Goal: Book appointment/travel/reservation

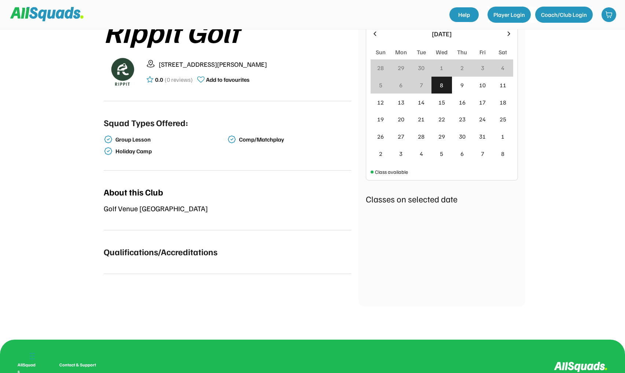
scroll to position [148, 0]
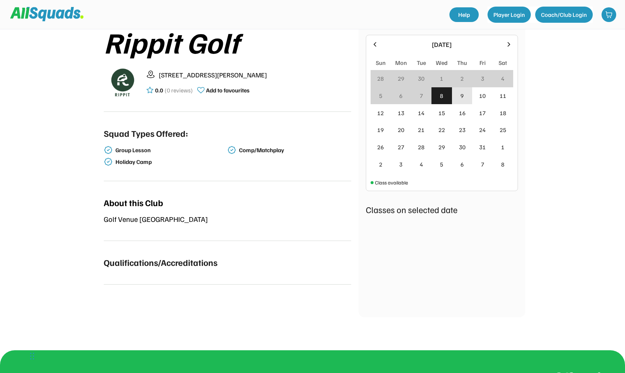
click at [461, 96] on div "9" at bounding box center [461, 95] width 3 height 9
click at [442, 96] on div at bounding box center [441, 97] width 3 height 3
click at [403, 113] on div "13" at bounding box center [401, 110] width 21 height 18
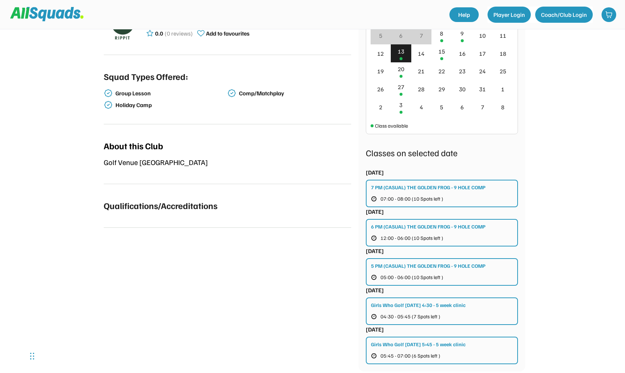
scroll to position [203, 0]
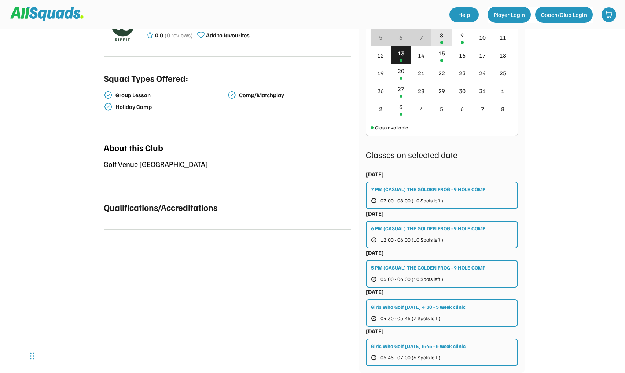
click at [444, 41] on div "8" at bounding box center [441, 38] width 21 height 18
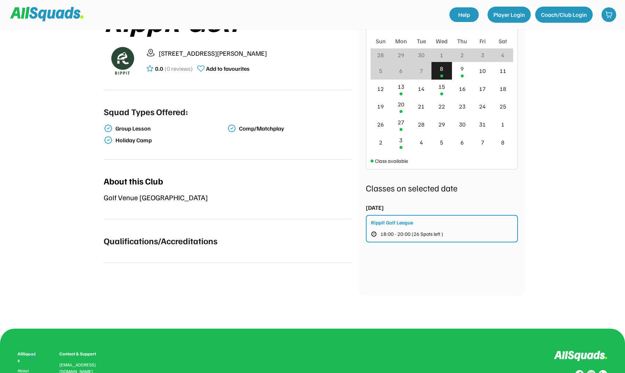
scroll to position [170, 0]
click at [462, 74] on div "9" at bounding box center [462, 71] width 21 height 18
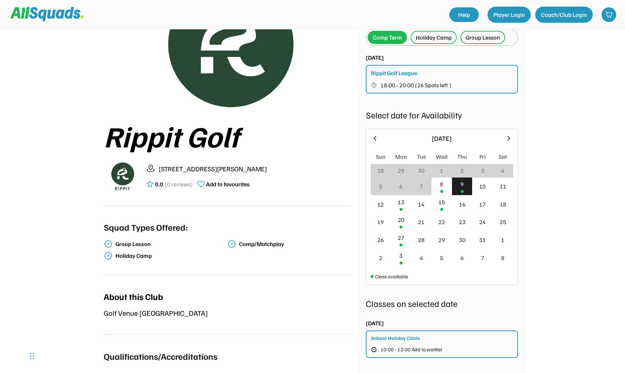
scroll to position [45, 0]
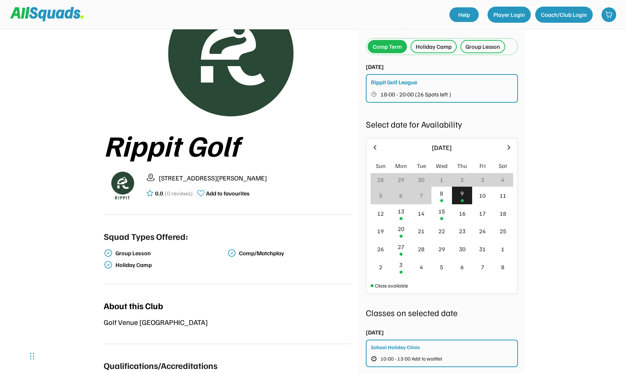
click at [485, 49] on div "Group Lesson" at bounding box center [483, 46] width 34 height 9
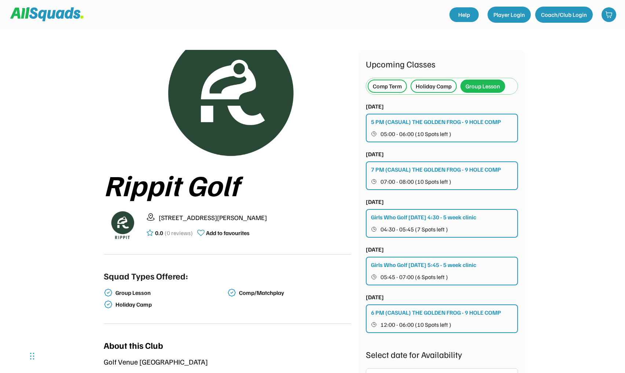
scroll to position [4, 0]
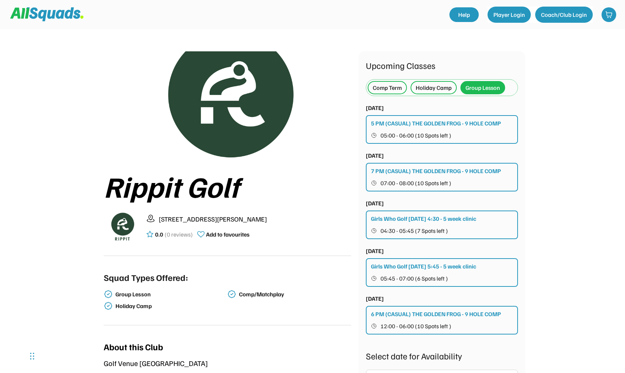
click at [468, 122] on div "5 PM (CASUAL) THE GOLDEN FROG - 9 HOLE COMP" at bounding box center [436, 123] width 130 height 9
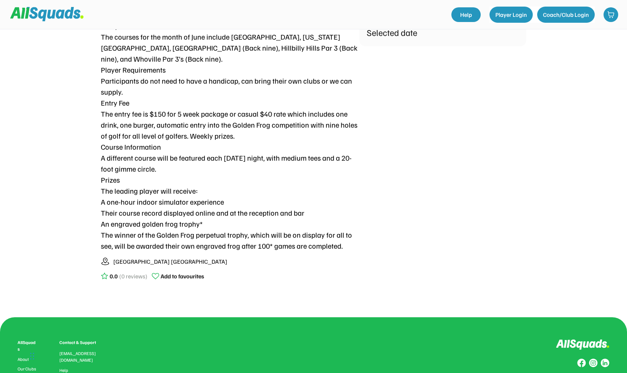
scroll to position [363, 0]
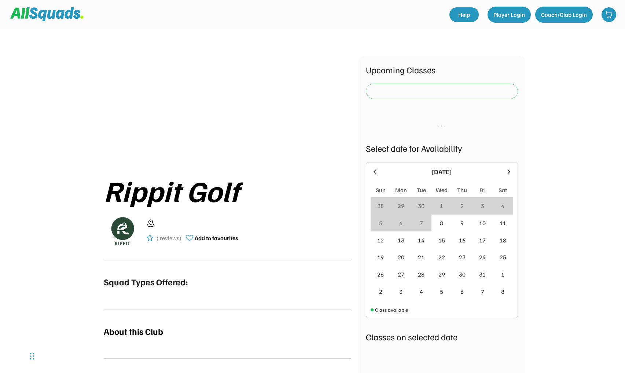
scroll to position [4, 0]
